Goal: Transaction & Acquisition: Purchase product/service

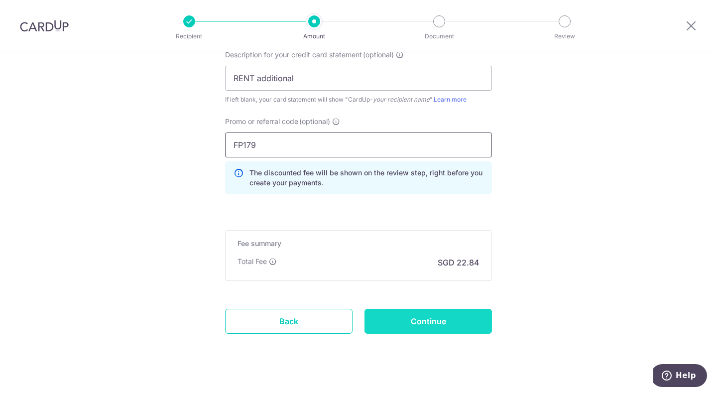
scroll to position [712, 0]
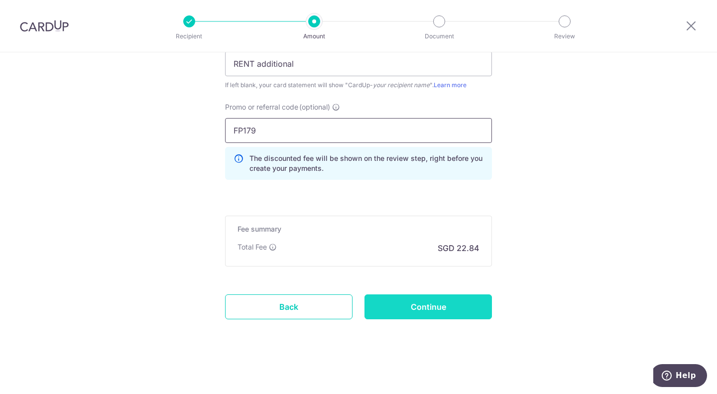
type input "FP179"
click at [441, 307] on input "Continue" at bounding box center [429, 306] width 128 height 25
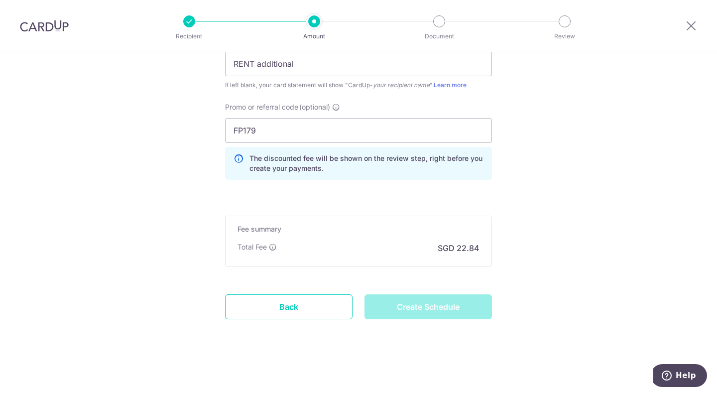
type input "Create Schedule"
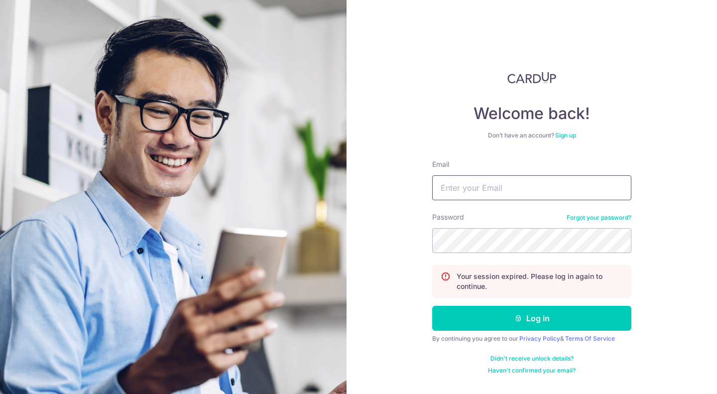
click at [490, 191] on input "Email" at bounding box center [531, 187] width 199 height 25
type input "[EMAIL_ADDRESS][DOMAIN_NAME]"
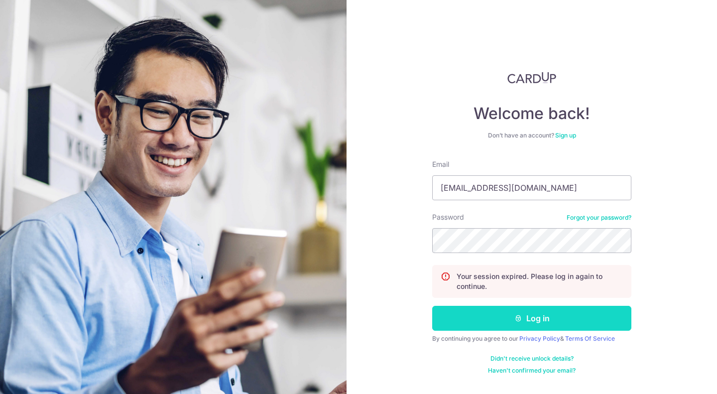
click at [541, 317] on button "Log in" at bounding box center [531, 318] width 199 height 25
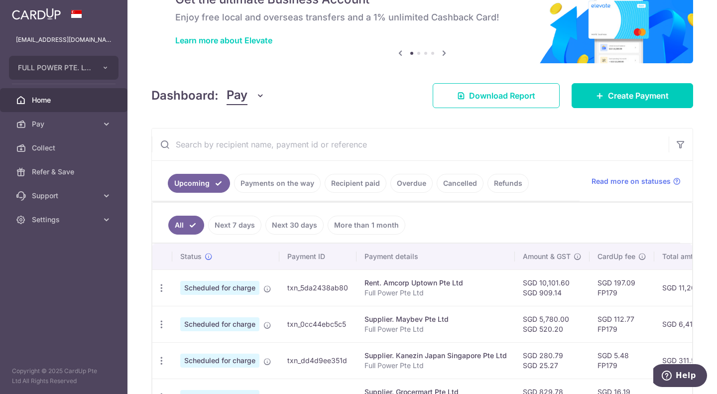
scroll to position [50, 0]
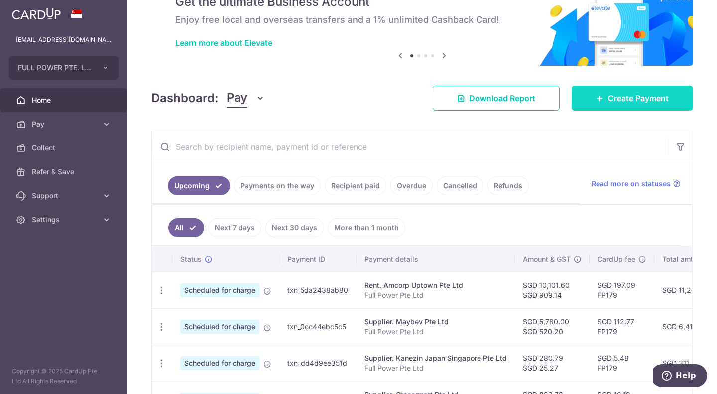
click at [609, 100] on span "Create Payment" at bounding box center [638, 98] width 61 height 12
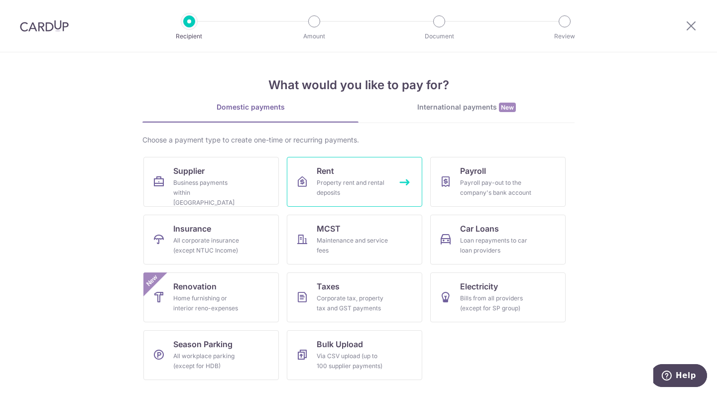
click at [339, 190] on div "Property rent and rental deposits" at bounding box center [353, 188] width 72 height 20
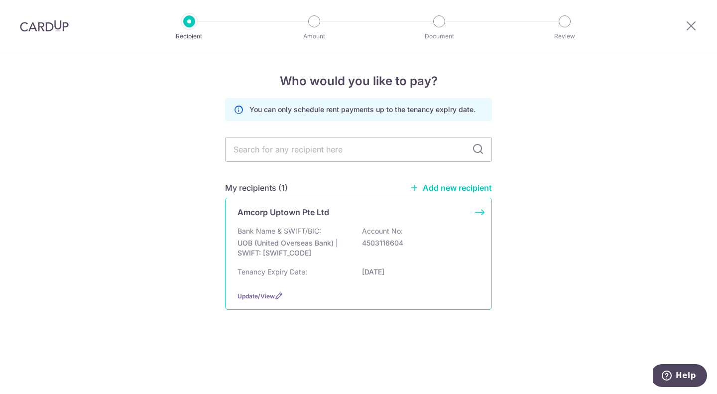
click at [312, 245] on p "UOB (United Overseas Bank) | SWIFT: UOVBSGSGXXX" at bounding box center [294, 248] width 112 height 20
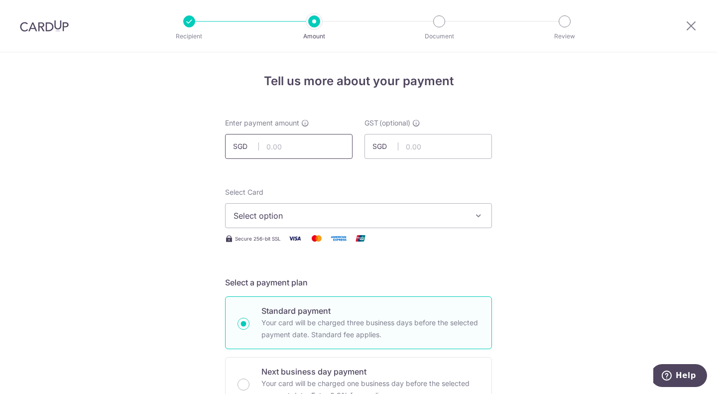
click at [293, 148] on input "text" at bounding box center [289, 146] width 128 height 25
type input "878.40"
click at [441, 145] on input "text" at bounding box center [429, 146] width 128 height 25
click at [280, 223] on button "Select option" at bounding box center [358, 215] width 267 height 25
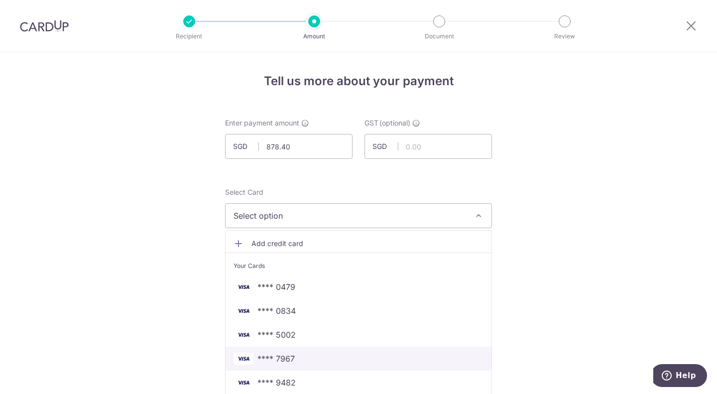
click at [319, 355] on span "**** 7967" at bounding box center [359, 359] width 250 height 12
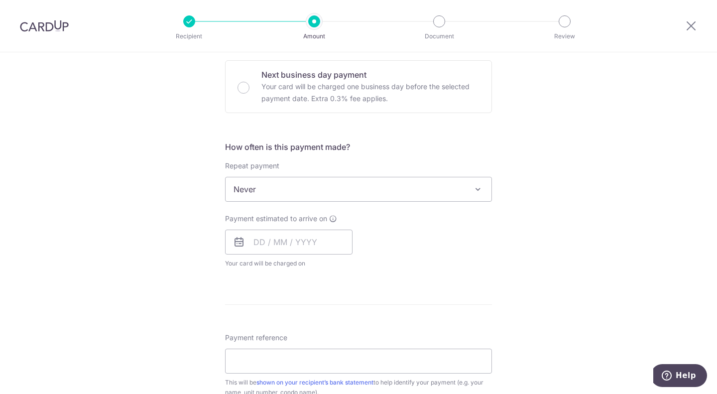
scroll to position [299, 0]
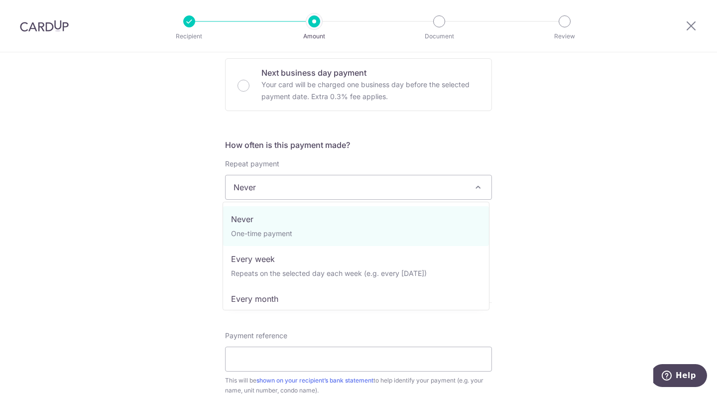
click at [308, 185] on span "Never" at bounding box center [359, 187] width 266 height 24
select select "3"
type input "[DATE]"
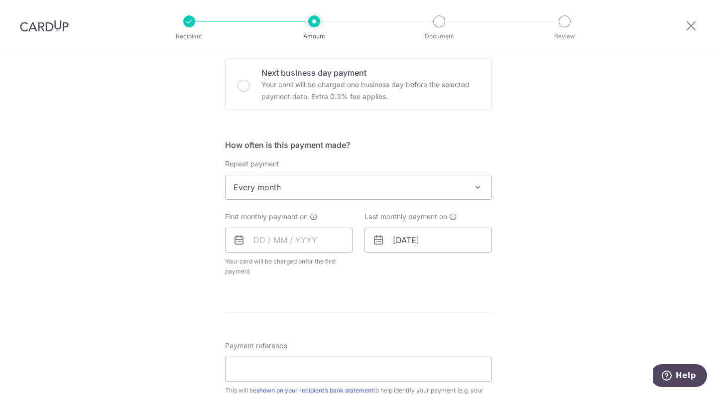
click at [299, 189] on span "Every month" at bounding box center [359, 187] width 266 height 24
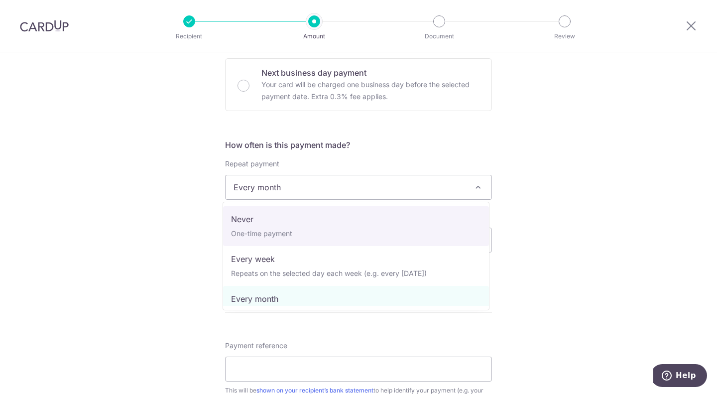
select select "1"
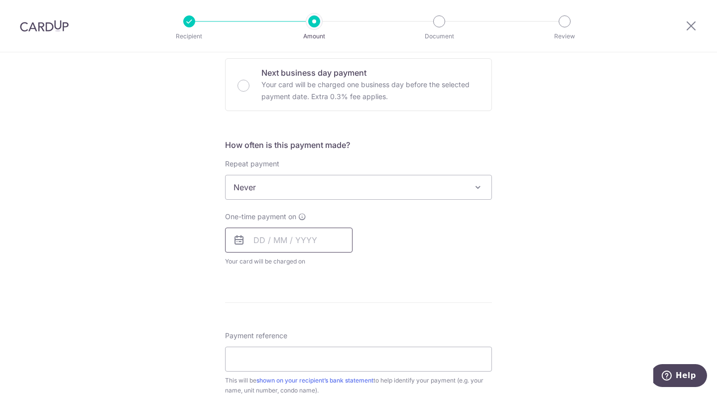
click at [257, 238] on input "text" at bounding box center [289, 240] width 128 height 25
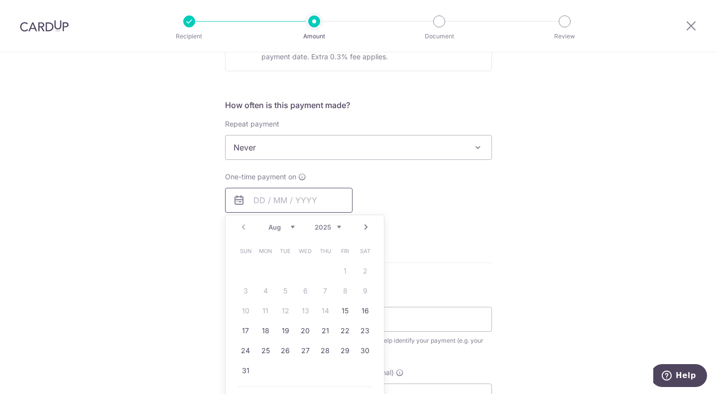
scroll to position [349, 0]
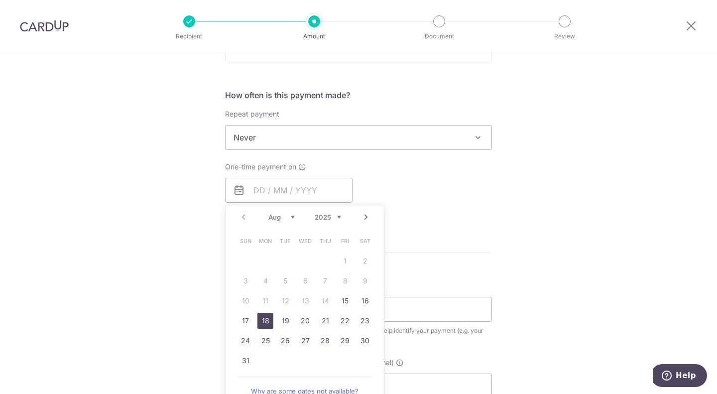
click at [266, 323] on link "18" at bounding box center [266, 321] width 16 height 16
type input "[DATE]"
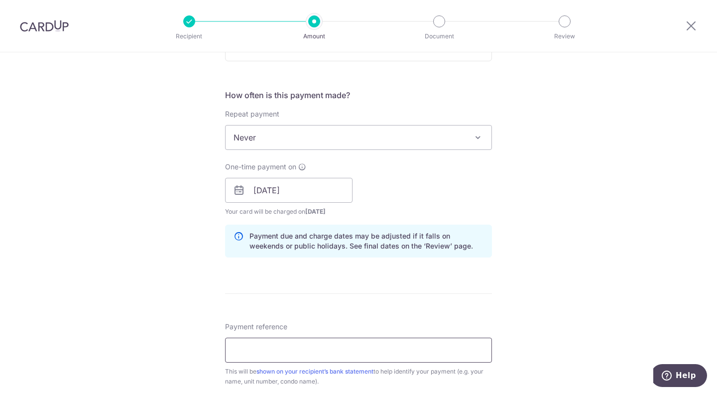
click at [289, 346] on input "Payment reference" at bounding box center [358, 350] width 267 height 25
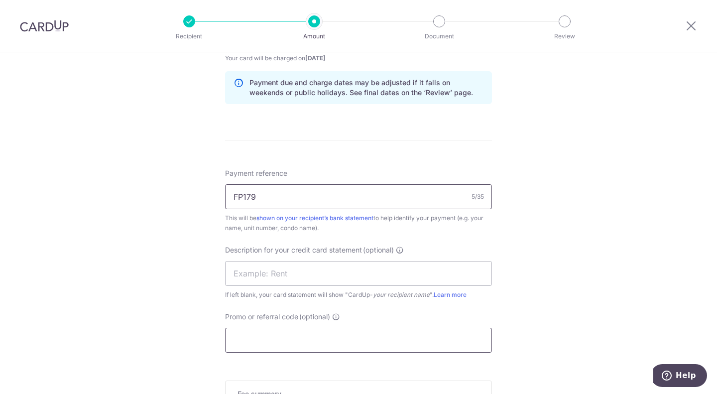
scroll to position [598, 0]
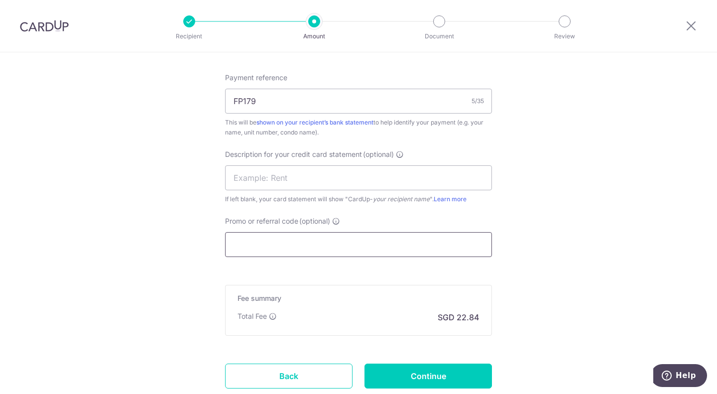
click at [348, 245] on input "Promo or referral code (optional)" at bounding box center [358, 244] width 267 height 25
drag, startPoint x: 282, startPoint y: 108, endPoint x: 169, endPoint y: 92, distance: 114.2
type input "Full Power Pte Ltd"
click at [259, 177] on input "text" at bounding box center [358, 177] width 267 height 25
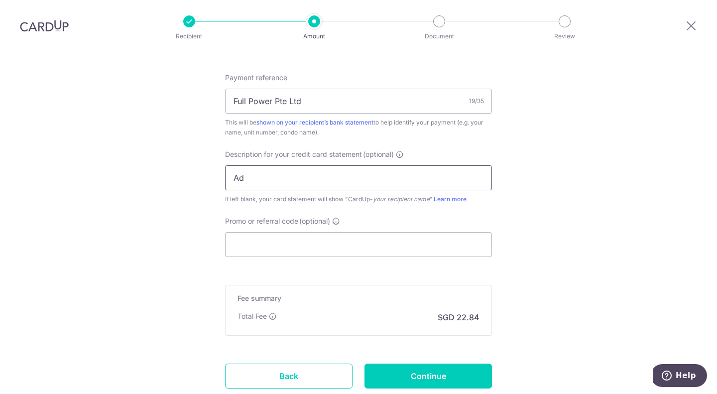
type input "A"
type input "Deposit Rent TP"
click at [286, 238] on input "Promo or referral code (optional)" at bounding box center [358, 244] width 267 height 25
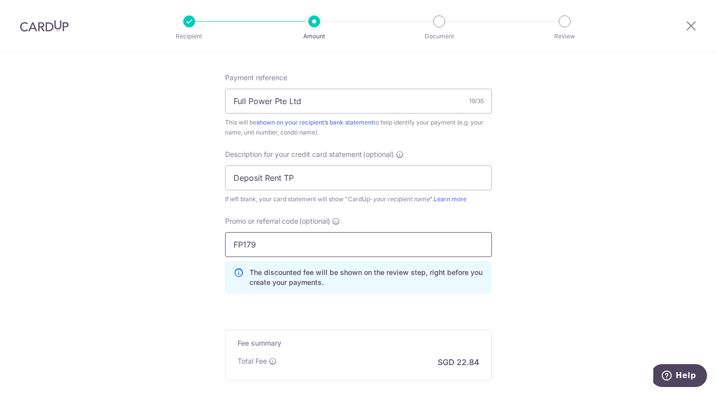
scroll to position [712, 0]
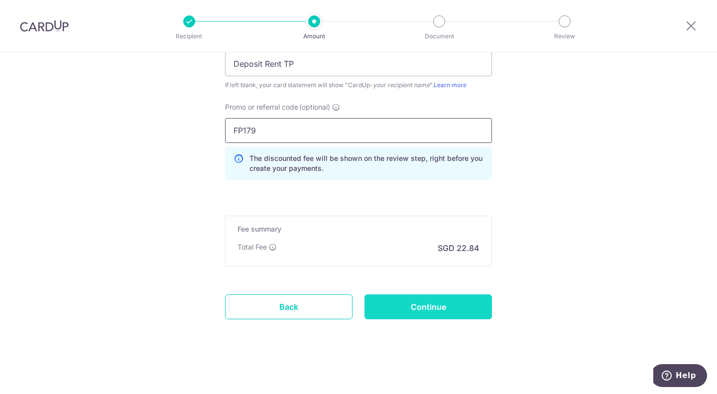
type input "FP179"
click at [426, 294] on input "Continue" at bounding box center [429, 306] width 128 height 25
type input "Create Schedule"
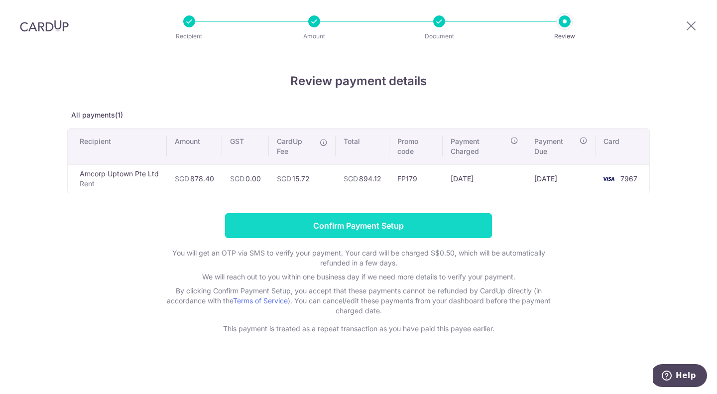
click at [396, 228] on input "Confirm Payment Setup" at bounding box center [358, 225] width 267 height 25
